Goal: Task Accomplishment & Management: Complete application form

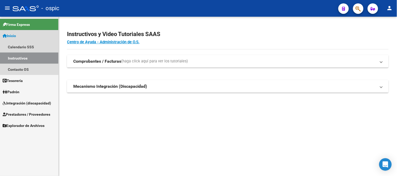
click at [35, 35] on link "Inicio" at bounding box center [29, 35] width 58 height 11
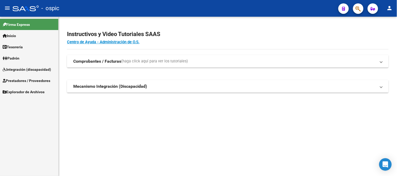
click at [28, 66] on link "Integración (discapacidad)" at bounding box center [29, 69] width 58 height 11
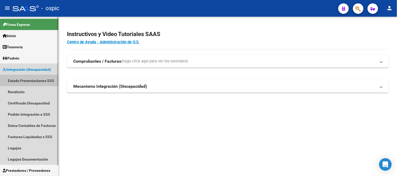
click at [28, 80] on link "Estado Presentaciones SSS" at bounding box center [29, 80] width 58 height 11
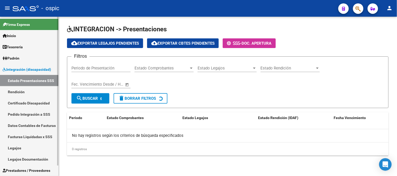
click at [29, 65] on link "Integración (discapacidad)" at bounding box center [29, 69] width 58 height 11
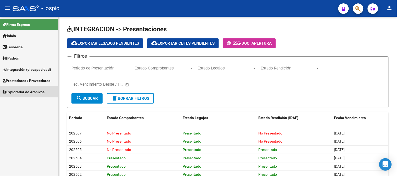
click at [25, 91] on span "Explorador de Archivos" at bounding box center [24, 92] width 42 height 6
click at [27, 80] on span "Prestadores / Proveedores" at bounding box center [27, 81] width 48 height 6
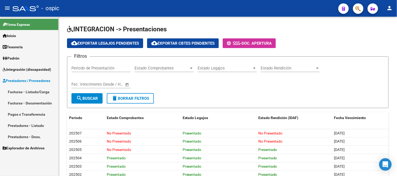
click at [27, 91] on link "Facturas - Listado/Carga" at bounding box center [29, 91] width 58 height 11
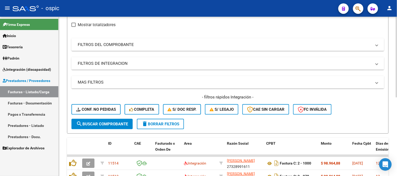
scroll to position [29, 0]
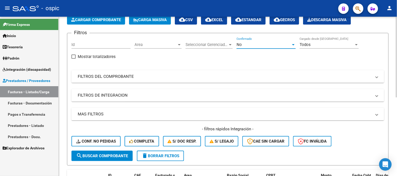
click at [247, 45] on div "No" at bounding box center [264, 44] width 54 height 5
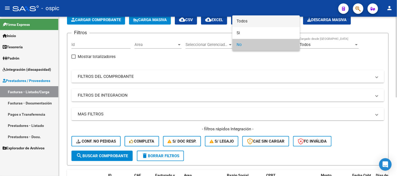
drag, startPoint x: 247, startPoint y: 22, endPoint x: 224, endPoint y: 28, distance: 23.9
click at [246, 22] on span "Todos" at bounding box center [266, 21] width 59 height 12
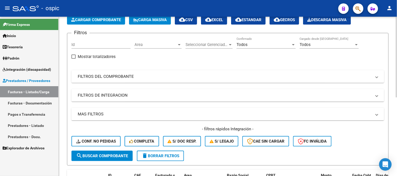
click at [103, 81] on mat-expansion-panel-header "FILTROS DEL COMPROBANTE" at bounding box center [227, 76] width 313 height 13
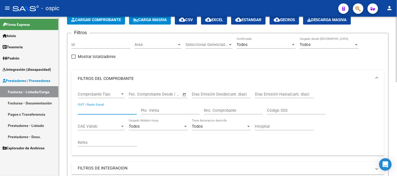
click at [113, 113] on input "CUIT / Razón Social" at bounding box center [107, 110] width 59 height 5
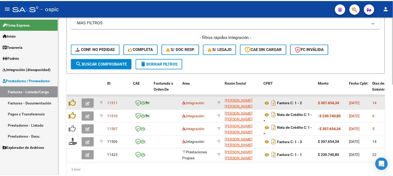
scroll to position [203, 0]
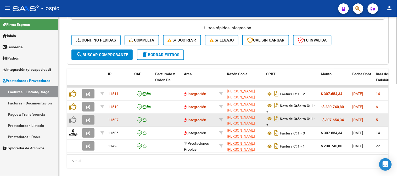
type input "MALANDRA"
click at [89, 119] on icon "button" at bounding box center [88, 121] width 4 height 4
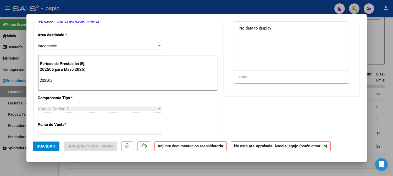
scroll to position [93, 0]
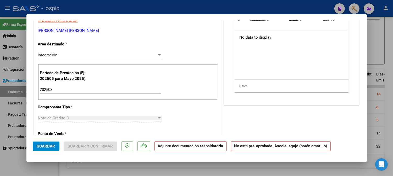
click at [55, 53] on span "Integración" at bounding box center [48, 55] width 20 height 5
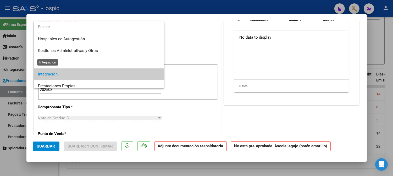
scroll to position [19, 0]
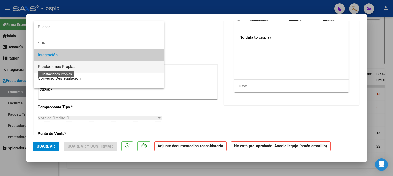
click at [55, 66] on span "Prestaciones Propias" at bounding box center [56, 66] width 37 height 5
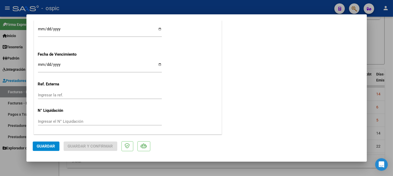
scroll to position [0, 0]
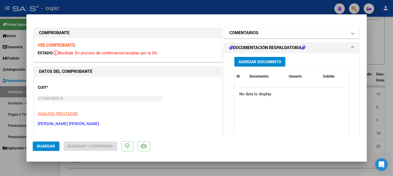
click at [236, 33] on h1 "COMENTARIOS" at bounding box center [243, 33] width 29 height 6
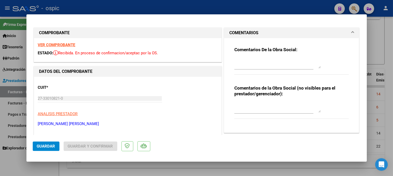
click at [243, 31] on h1 "COMENTARIOS" at bounding box center [243, 33] width 29 height 6
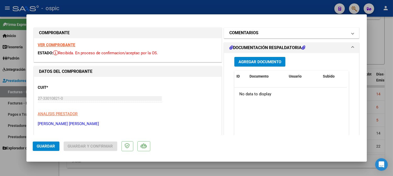
click at [246, 32] on h1 "COMENTARIOS" at bounding box center [243, 33] width 29 height 6
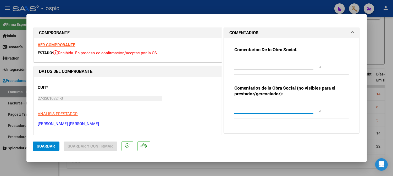
click at [257, 105] on textarea at bounding box center [277, 107] width 86 height 10
type textarea "CORRESPONDE A FC 1-2"
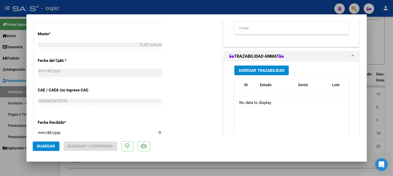
scroll to position [213, 0]
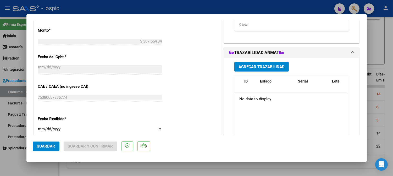
click at [49, 146] on span "Guardar" at bounding box center [46, 146] width 18 height 5
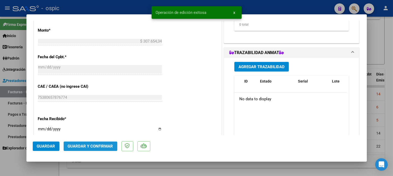
click at [103, 147] on span "Guardar y Confirmar" at bounding box center [90, 146] width 45 height 5
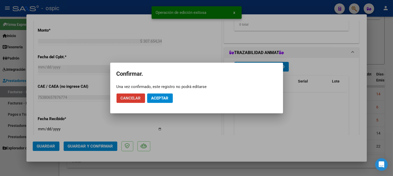
click at [162, 98] on span "Aceptar" at bounding box center [159, 98] width 17 height 5
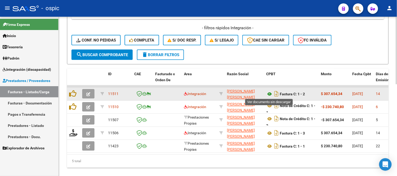
click at [269, 93] on icon at bounding box center [269, 94] width 7 height 6
click at [87, 93] on icon "button" at bounding box center [88, 95] width 4 height 4
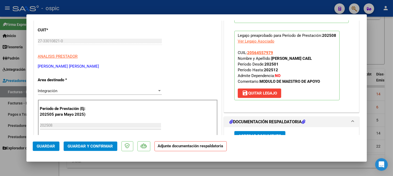
scroll to position [58, 0]
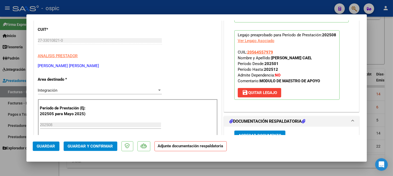
click at [59, 89] on div "Integración" at bounding box center [97, 90] width 119 height 5
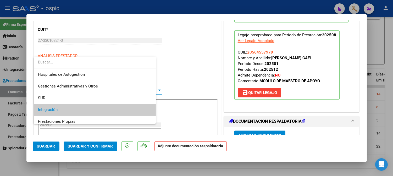
scroll to position [19, 0]
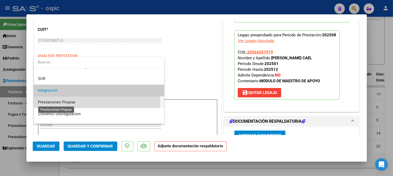
click at [62, 101] on span "Prestaciones Propias" at bounding box center [56, 102] width 37 height 5
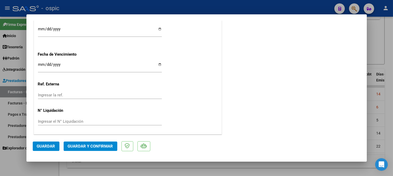
scroll to position [0, 0]
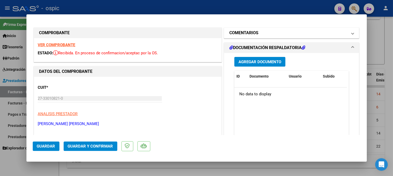
click at [265, 33] on mat-panel-title "COMENTARIOS" at bounding box center [288, 33] width 118 height 6
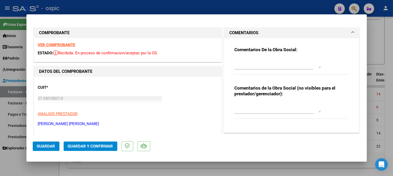
click at [252, 104] on textarea at bounding box center [277, 107] width 86 height 10
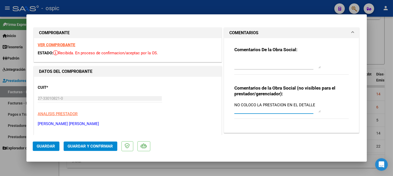
click at [283, 105] on textarea "NO COLOCO LA PRESTACION EN EL DETALLE" at bounding box center [277, 107] width 86 height 10
click at [317, 105] on textarea "NO COLOCO LA PRESTACION EN EL DETALLE" at bounding box center [277, 107] width 86 height 10
type textarea "NO COLOCO LA PRESTACION EN EL DETALLE DE LA FACTURA"
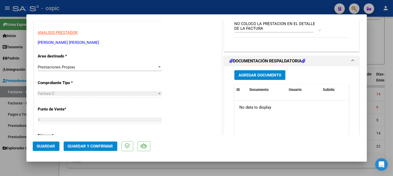
scroll to position [84, 0]
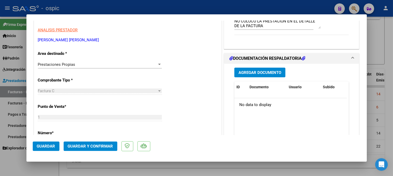
click at [88, 150] on button "Guardar y Confirmar" at bounding box center [91, 146] width 54 height 9
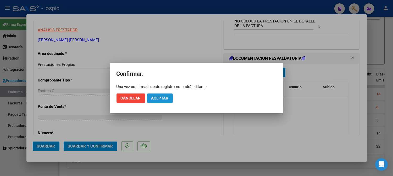
click at [161, 97] on span "Aceptar" at bounding box center [159, 98] width 17 height 5
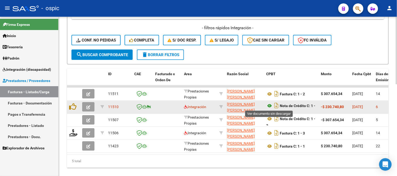
click at [269, 106] on icon at bounding box center [269, 106] width 7 height 6
click at [88, 106] on icon "button" at bounding box center [88, 108] width 4 height 4
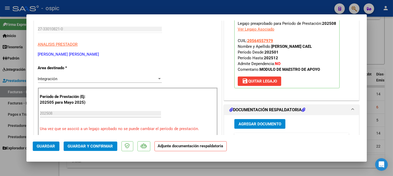
scroll to position [75, 0]
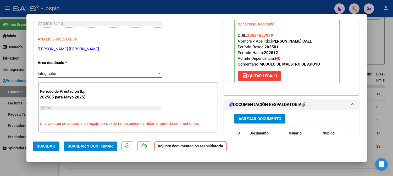
click at [67, 72] on div "Integración" at bounding box center [97, 73] width 119 height 5
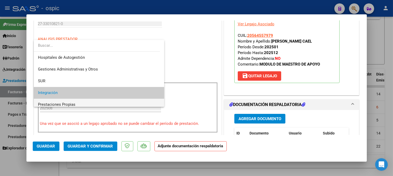
scroll to position [19, 0]
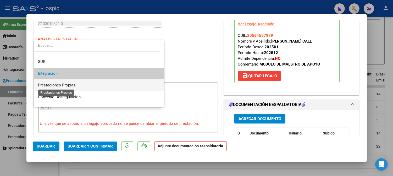
click at [68, 83] on span "Prestaciones Propias" at bounding box center [56, 85] width 37 height 5
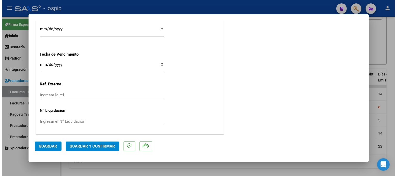
scroll to position [0, 0]
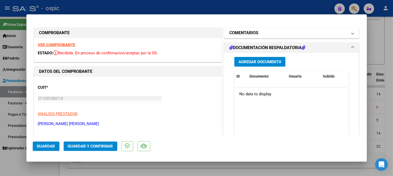
click at [225, 32] on mat-expansion-panel-header "COMENTARIOS" at bounding box center [291, 33] width 135 height 10
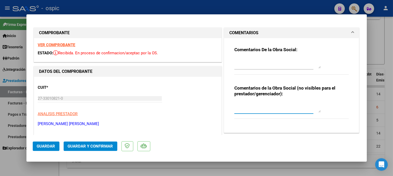
drag, startPoint x: 249, startPoint y: 109, endPoint x: 358, endPoint y: 112, distance: 109.0
click at [252, 109] on textarea at bounding box center [277, 107] width 86 height 10
type textarea "CORRESPONDE A FC 1-1"
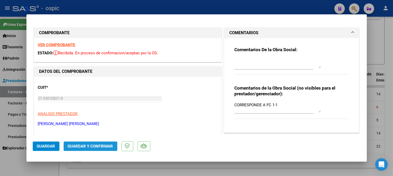
click at [103, 147] on span "Guardar y Confirmar" at bounding box center [90, 146] width 45 height 5
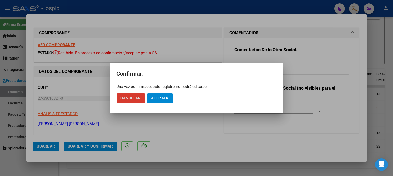
click at [161, 102] on button "Aceptar" at bounding box center [160, 98] width 26 height 9
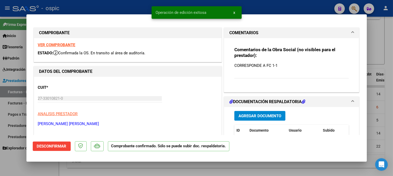
type input "$ 0,00"
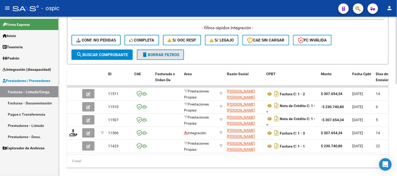
click at [162, 58] on button "delete Borrar Filtros" at bounding box center [160, 55] width 47 height 10
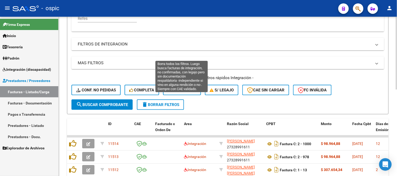
scroll to position [190, 0]
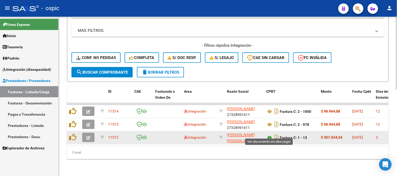
click at [270, 135] on icon at bounding box center [269, 138] width 7 height 6
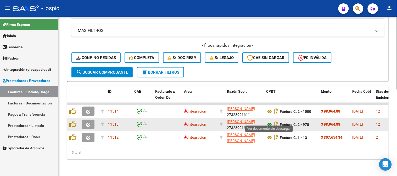
click at [270, 122] on icon at bounding box center [269, 125] width 7 height 6
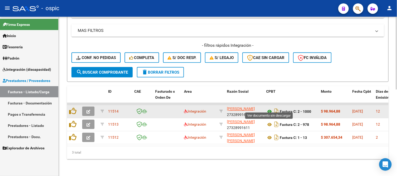
click at [270, 109] on icon at bounding box center [269, 112] width 7 height 6
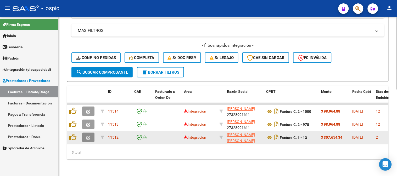
click at [89, 136] on icon "button" at bounding box center [88, 138] width 4 height 4
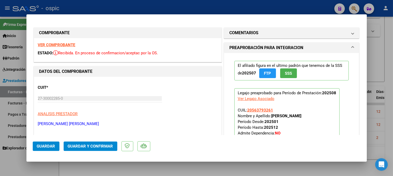
type input "$ 0,00"
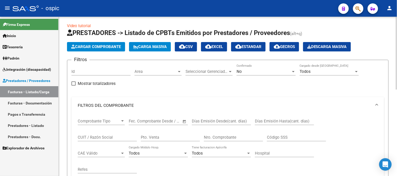
scroll to position [0, 0]
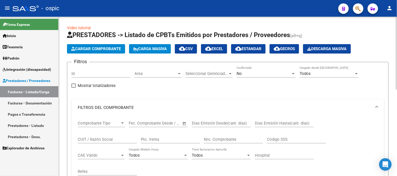
click at [242, 74] on div "No" at bounding box center [264, 73] width 54 height 5
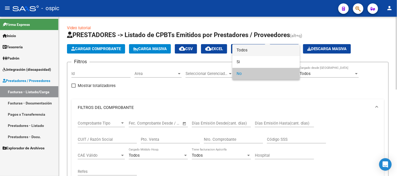
drag, startPoint x: 250, startPoint y: 49, endPoint x: 212, endPoint y: 69, distance: 42.5
click at [249, 49] on span "Todos" at bounding box center [266, 51] width 59 height 12
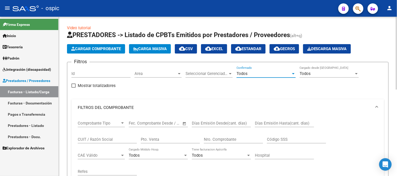
click at [175, 142] on input "Pto. Venta" at bounding box center [170, 139] width 59 height 5
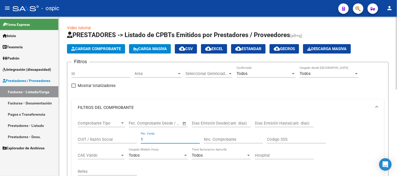
type input "1"
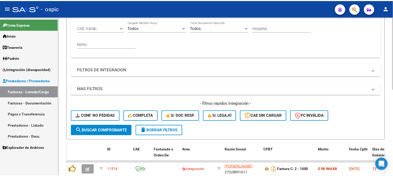
scroll to position [145, 0]
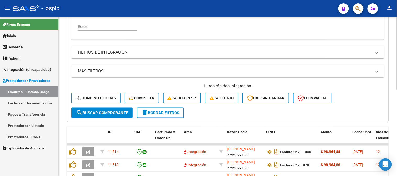
type input "13"
click at [106, 113] on span "search Buscar Comprobante" at bounding box center [102, 113] width 52 height 5
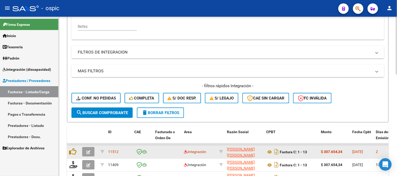
click at [89, 153] on icon "button" at bounding box center [88, 153] width 4 height 4
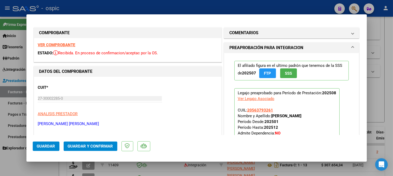
scroll to position [64, 0]
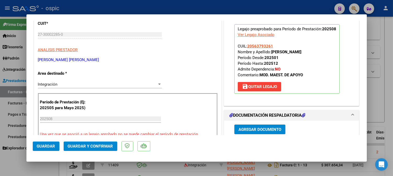
type input "$ 0,00"
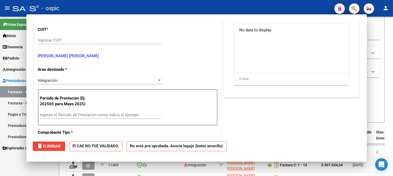
scroll to position [70, 0]
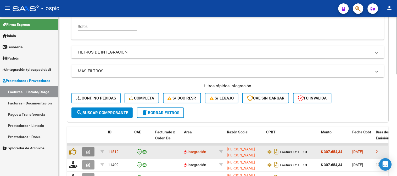
click at [90, 151] on icon "button" at bounding box center [88, 153] width 4 height 4
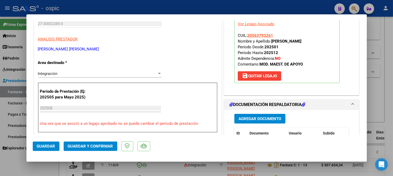
scroll to position [74, 0]
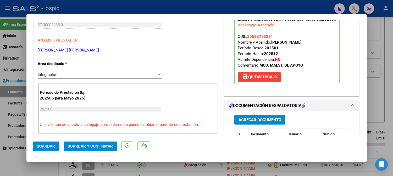
type input "$ 0,00"
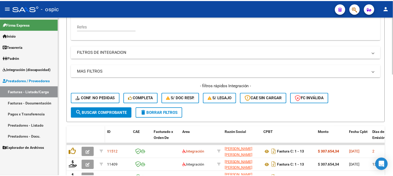
scroll to position [174, 0]
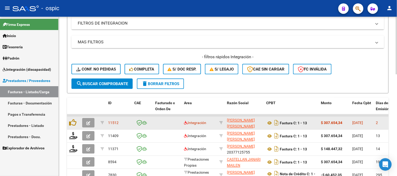
click at [90, 122] on button "button" at bounding box center [88, 123] width 12 height 9
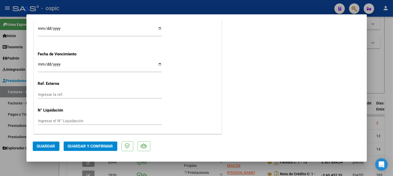
scroll to position [0, 0]
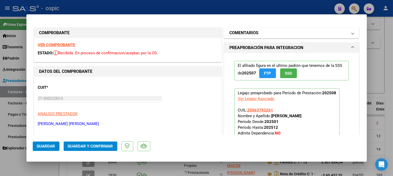
click at [260, 35] on mat-panel-title "COMENTARIOS" at bounding box center [288, 33] width 118 height 6
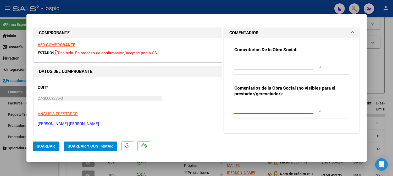
drag, startPoint x: 247, startPoint y: 106, endPoint x: 374, endPoint y: 110, distance: 127.1
click at [248, 105] on textarea at bounding box center [277, 107] width 86 height 10
type textarea "m"
type textarea "MODULO MAESTRA DE APOYO"
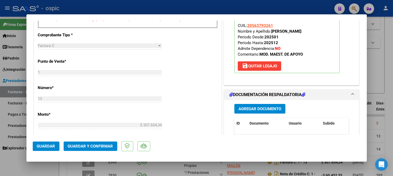
scroll to position [221, 0]
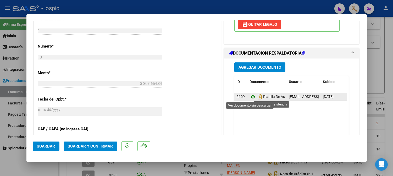
click at [250, 97] on icon at bounding box center [253, 97] width 7 height 6
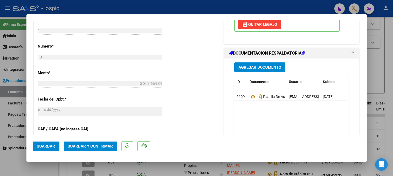
click at [99, 147] on span "Guardar y Confirmar" at bounding box center [90, 146] width 45 height 5
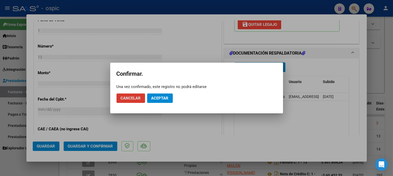
click at [161, 99] on span "Aceptar" at bounding box center [159, 98] width 17 height 5
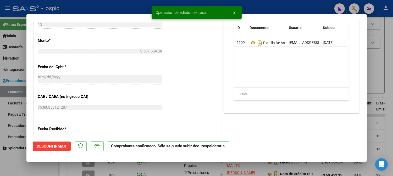
type input "$ 0,00"
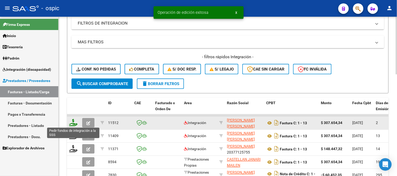
click at [74, 122] on icon at bounding box center [73, 122] width 8 height 7
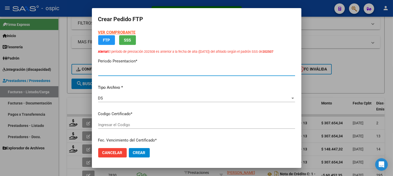
type input "202508"
type input "$ 307.654,34"
type input "0000000000000000000000000000003052327653"
type input "[DATE]"
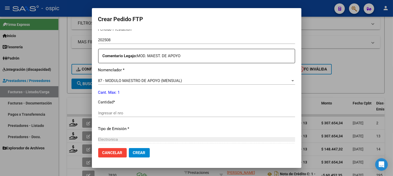
scroll to position [182, 0]
click at [174, 111] on input "Ingresar el nro" at bounding box center [196, 112] width 197 height 5
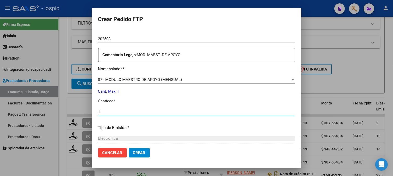
type input "1"
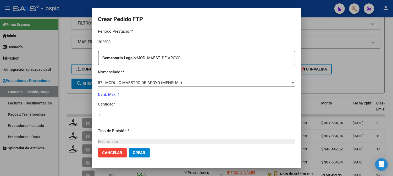
scroll to position [239, 0]
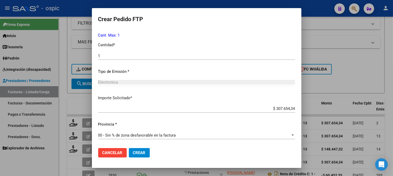
click at [146, 153] on button "Crear" at bounding box center [139, 152] width 21 height 9
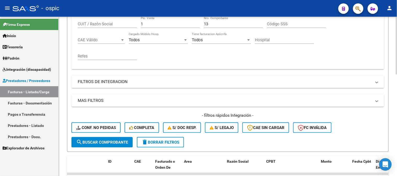
scroll to position [29, 0]
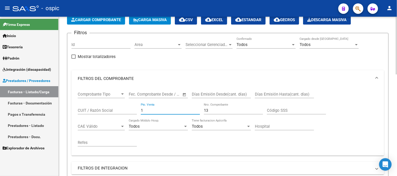
drag, startPoint x: 148, startPoint y: 110, endPoint x: 87, endPoint y: 109, distance: 60.2
click at [88, 110] on div "Comprobante Tipo Comprobante Tipo Fecha inicio – Fecha fin Fec. Comprobante Des…" at bounding box center [228, 119] width 300 height 65
type input "2"
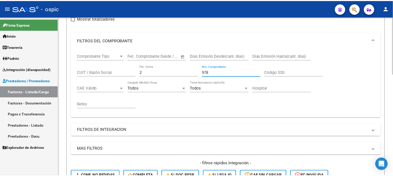
scroll to position [174, 0]
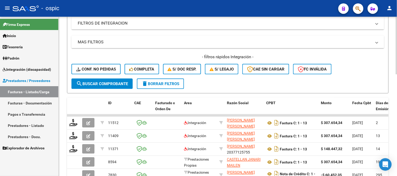
type input "978"
click at [118, 84] on span "search Buscar Comprobante" at bounding box center [102, 84] width 52 height 5
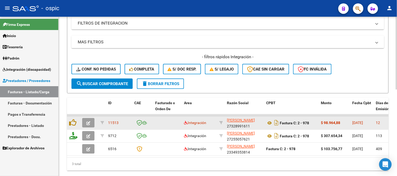
click at [90, 122] on icon "button" at bounding box center [88, 124] width 4 height 4
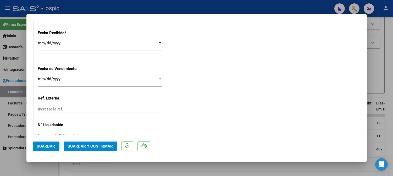
scroll to position [0, 0]
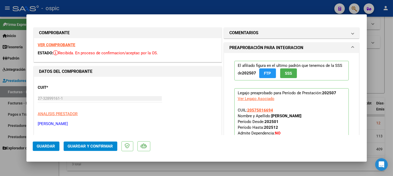
drag, startPoint x: 257, startPoint y: 33, endPoint x: 262, endPoint y: 41, distance: 9.4
click at [257, 33] on mat-panel-title "COMENTARIOS" at bounding box center [288, 33] width 118 height 6
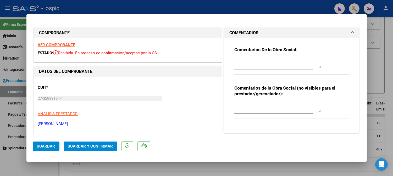
drag, startPoint x: 253, startPoint y: 106, endPoint x: 265, endPoint y: 105, distance: 11.3
click at [258, 105] on textarea at bounding box center [277, 107] width 86 height 10
type textarea "T.O 8 SESIONES"
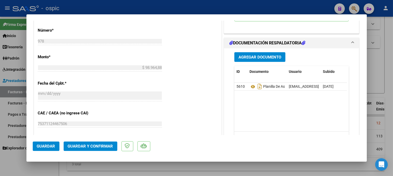
scroll to position [239, 0]
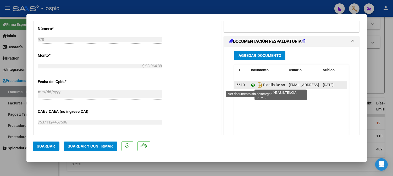
click at [251, 85] on icon at bounding box center [253, 85] width 7 height 6
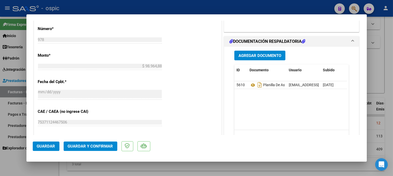
click at [86, 143] on button "Guardar y Confirmar" at bounding box center [91, 146] width 54 height 9
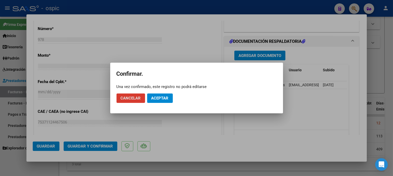
click at [161, 98] on span "Aceptar" at bounding box center [159, 98] width 17 height 5
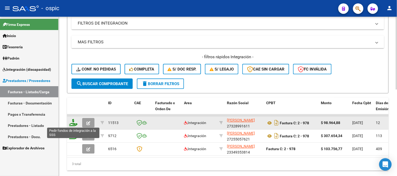
click at [74, 120] on icon at bounding box center [73, 122] width 8 height 7
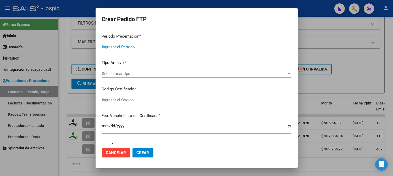
type input "202508"
type input "202507"
type input "$ 98.964,88"
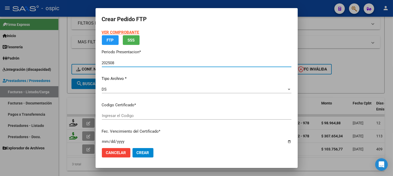
type input "0000000000000000000000000000002193084445"
type input "[DATE]"
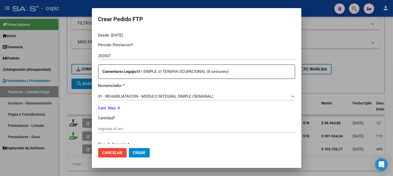
scroll to position [166, 0]
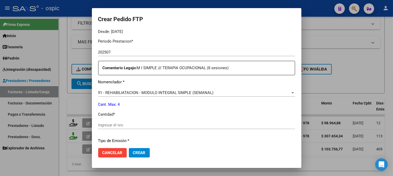
drag, startPoint x: 185, startPoint y: 124, endPoint x: 222, endPoint y: 123, distance: 36.4
click at [187, 124] on input "Ingresar el nro" at bounding box center [196, 125] width 197 height 5
type input "4"
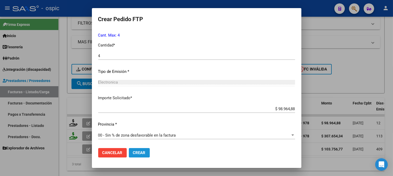
drag, startPoint x: 136, startPoint y: 153, endPoint x: 397, endPoint y: 114, distance: 264.1
click at [136, 153] on span "Crear" at bounding box center [139, 153] width 13 height 5
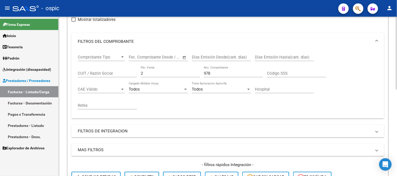
scroll to position [58, 0]
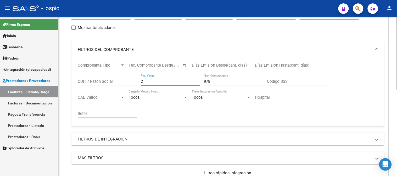
drag, startPoint x: 127, startPoint y: 80, endPoint x: 86, endPoint y: 78, distance: 41.4
click at [90, 78] on div "Comprobante Tipo Comprobante Tipo Fecha inicio – Fecha fin Fec. Comprobante Des…" at bounding box center [228, 90] width 300 height 65
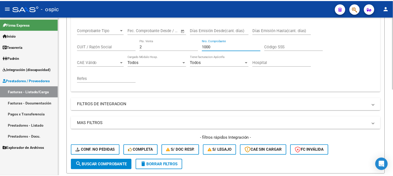
scroll to position [174, 0]
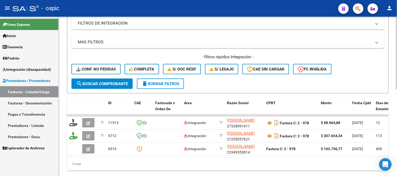
type input "1000"
click at [103, 84] on span "search Buscar Comprobante" at bounding box center [102, 84] width 52 height 5
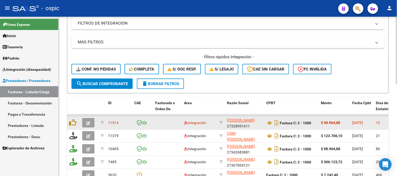
click at [92, 121] on button "button" at bounding box center [88, 123] width 12 height 9
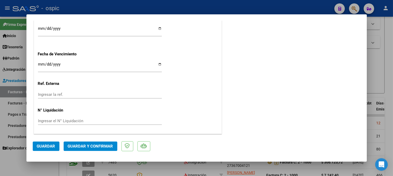
scroll to position [0, 0]
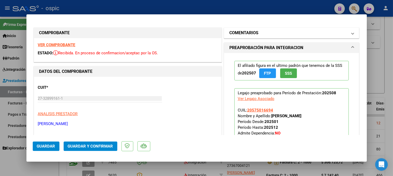
drag, startPoint x: 252, startPoint y: 32, endPoint x: 270, endPoint y: 113, distance: 83.1
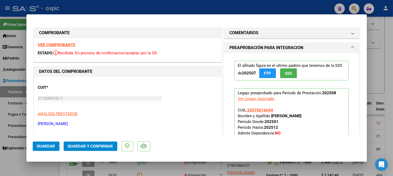
click at [253, 33] on h1 "COMENTARIOS" at bounding box center [243, 33] width 29 height 6
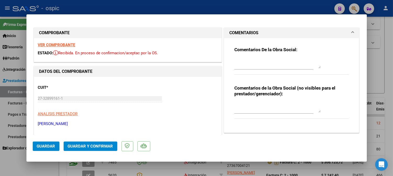
click at [265, 101] on div "Comentarios de la Obra Social (no visibles para el prestador/gerenciador):" at bounding box center [291, 105] width 115 height 40
click at [267, 102] on textarea at bounding box center [277, 107] width 86 height 10
type textarea "T.O 8 SESIONES"
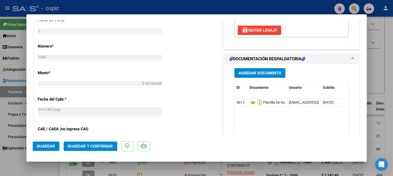
scroll to position [231, 0]
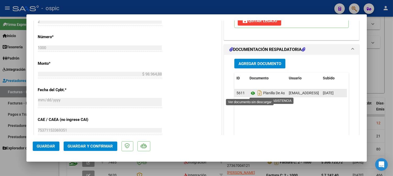
click at [250, 93] on icon at bounding box center [253, 93] width 7 height 6
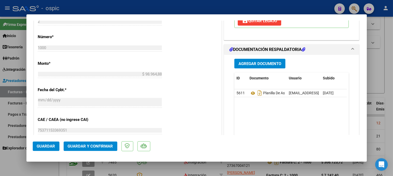
click at [102, 148] on span "Guardar y Confirmar" at bounding box center [90, 146] width 45 height 5
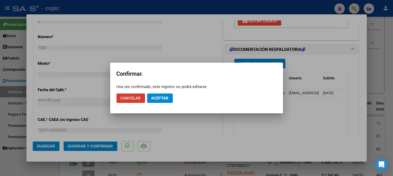
click at [171, 98] on button "Aceptar" at bounding box center [160, 98] width 26 height 9
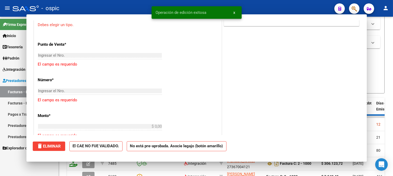
scroll to position [0, 0]
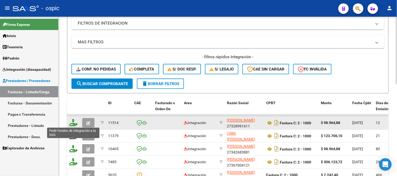
click at [73, 123] on icon at bounding box center [73, 122] width 8 height 7
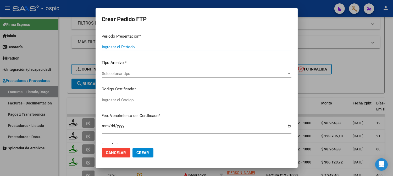
type input "202508"
type input "$ 98.964,88"
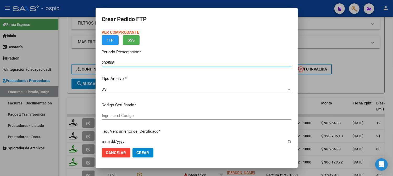
type input "0000000000000000000000000000002193084445"
type input "[DATE]"
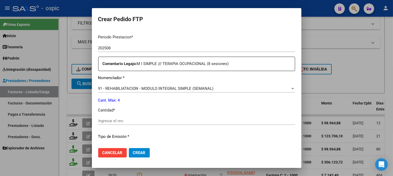
scroll to position [180, 0]
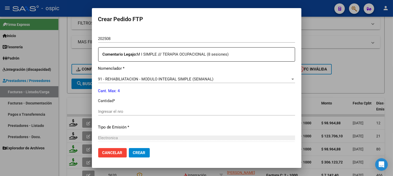
click at [168, 114] on div "Ingresar el nro" at bounding box center [196, 112] width 197 height 8
type input "4"
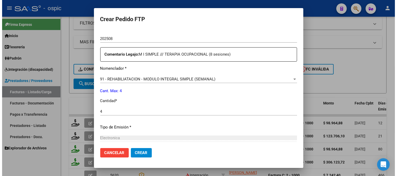
scroll to position [236, 0]
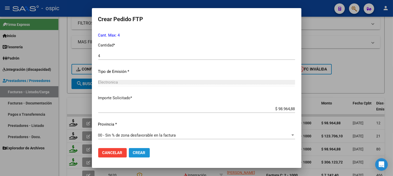
drag, startPoint x: 141, startPoint y: 153, endPoint x: 397, endPoint y: 79, distance: 266.6
click at [149, 151] on button "Crear" at bounding box center [139, 152] width 21 height 9
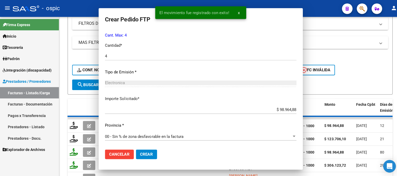
scroll to position [0, 0]
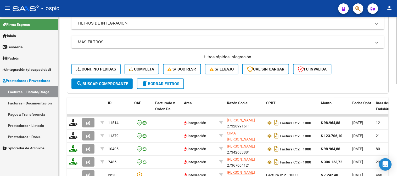
click at [173, 82] on span "delete Borrar Filtros" at bounding box center [161, 84] width 38 height 5
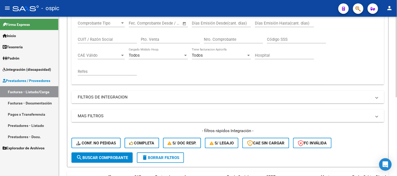
scroll to position [97, 0]
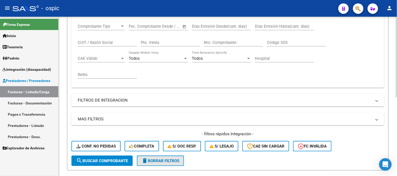
click at [156, 162] on span "delete Borrar Filtros" at bounding box center [161, 161] width 38 height 5
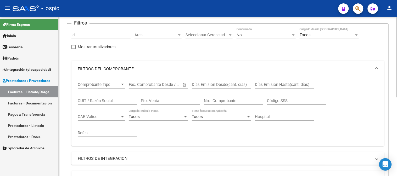
scroll to position [10, 0]
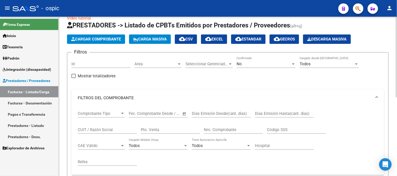
click at [255, 63] on div "No" at bounding box center [264, 64] width 54 height 5
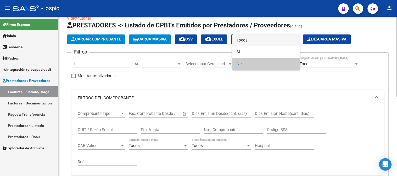
drag, startPoint x: 247, startPoint y: 37, endPoint x: 171, endPoint y: 67, distance: 81.5
click at [246, 38] on span "Todos" at bounding box center [266, 41] width 59 height 12
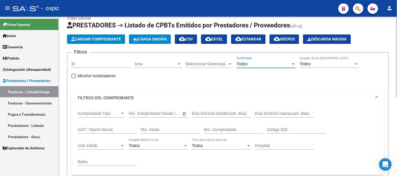
click at [109, 132] on div "CUIT / Razón Social" at bounding box center [107, 128] width 59 height 11
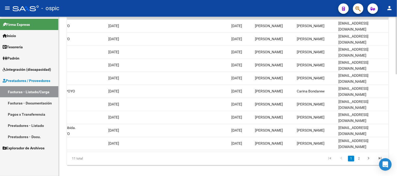
scroll to position [242, 0]
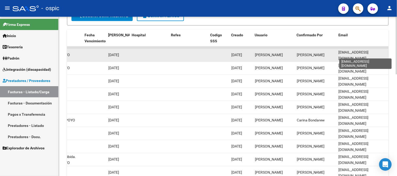
type input "MODOLO"
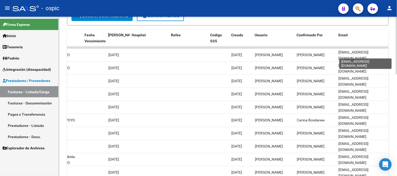
scroll to position [0, 6]
drag, startPoint x: 350, startPoint y: 54, endPoint x: 389, endPoint y: 53, distance: 38.8
click at [389, 53] on div "ID CAE Facturado x Orden De Area Razón Social CPBT Monto Fecha Cpbt Días desde …" at bounding box center [228, 112] width 322 height 165
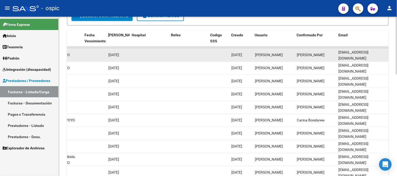
click at [331, 56] on div "[PERSON_NAME]" at bounding box center [316, 55] width 38 height 6
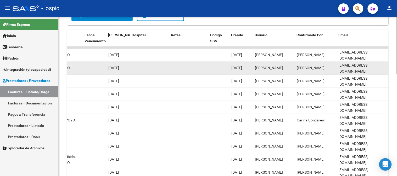
drag, startPoint x: 339, startPoint y: 68, endPoint x: 387, endPoint y: 66, distance: 48.5
click at [387, 66] on datatable-body-cell "[EMAIL_ADDRESS][DOMAIN_NAME]" at bounding box center [363, 68] width 52 height 13
copy span "[EMAIL_ADDRESS][DOMAIN_NAME]"
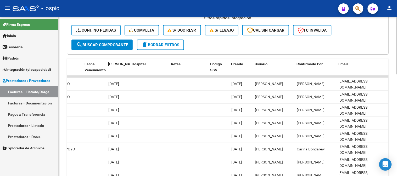
click at [175, 46] on span "delete Borrar Filtros" at bounding box center [161, 45] width 38 height 5
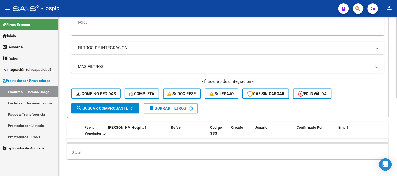
scroll to position [155, 0]
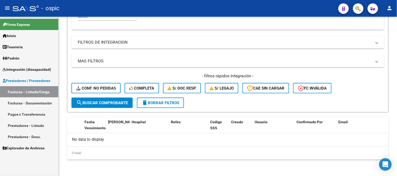
click at [49, 78] on span "Prestadores / Proveedores" at bounding box center [27, 81] width 48 height 6
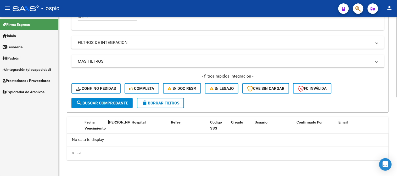
click at [158, 101] on span "delete Borrar Filtros" at bounding box center [161, 103] width 38 height 5
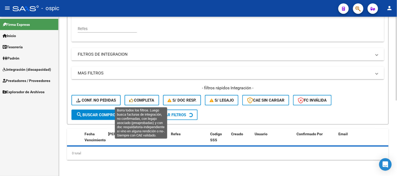
scroll to position [155, 0]
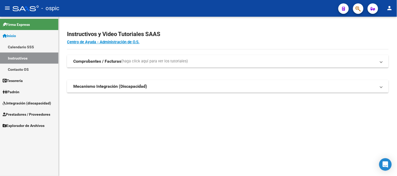
click at [24, 36] on link "Inicio" at bounding box center [29, 35] width 58 height 11
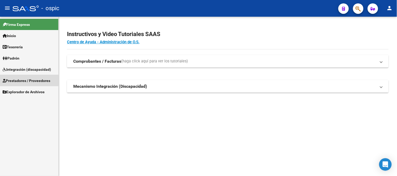
click at [27, 81] on span "Prestadores / Proveedores" at bounding box center [27, 81] width 48 height 6
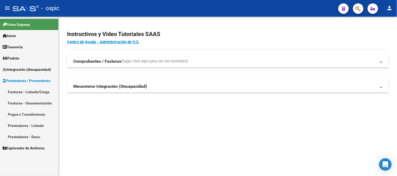
click at [27, 81] on span "Prestadores / Proveedores" at bounding box center [27, 81] width 48 height 6
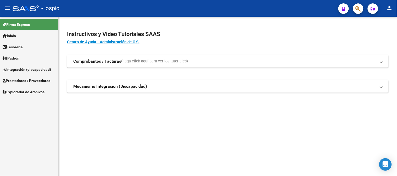
click at [29, 71] on span "Integración (discapacidad)" at bounding box center [27, 70] width 48 height 6
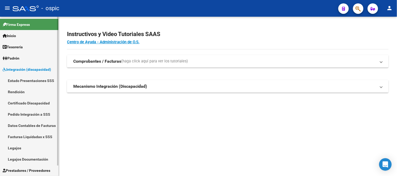
click at [32, 115] on link "Pedido Integración a SSS" at bounding box center [29, 114] width 58 height 11
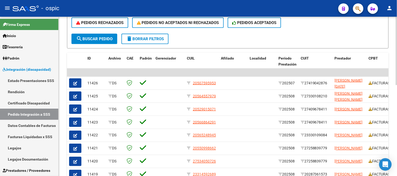
scroll to position [126, 0]
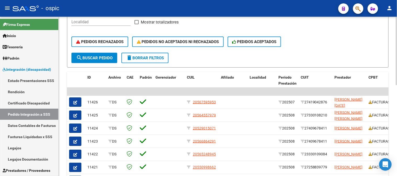
click at [148, 58] on span "delete Borrar Filtros" at bounding box center [145, 58] width 38 height 5
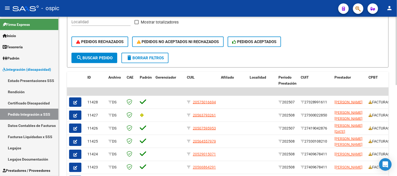
click at [139, 56] on span "delete Borrar Filtros" at bounding box center [145, 58] width 38 height 5
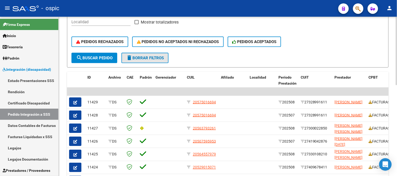
click at [143, 57] on span "delete Borrar Filtros" at bounding box center [145, 58] width 38 height 5
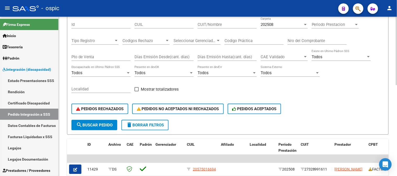
scroll to position [37, 0]
